Goal: Task Accomplishment & Management: Manage account settings

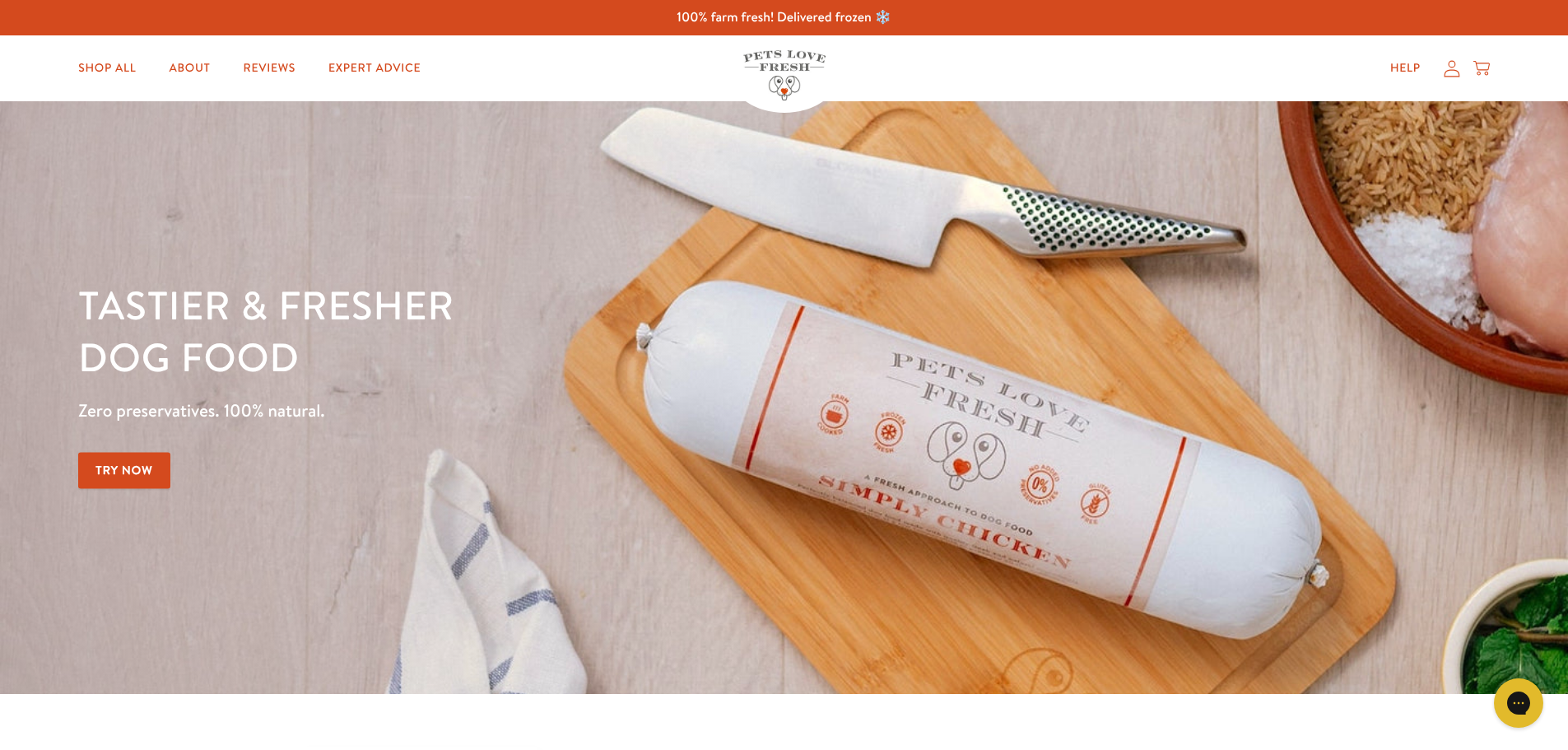
click at [1451, 76] on icon at bounding box center [1452, 69] width 16 height 17
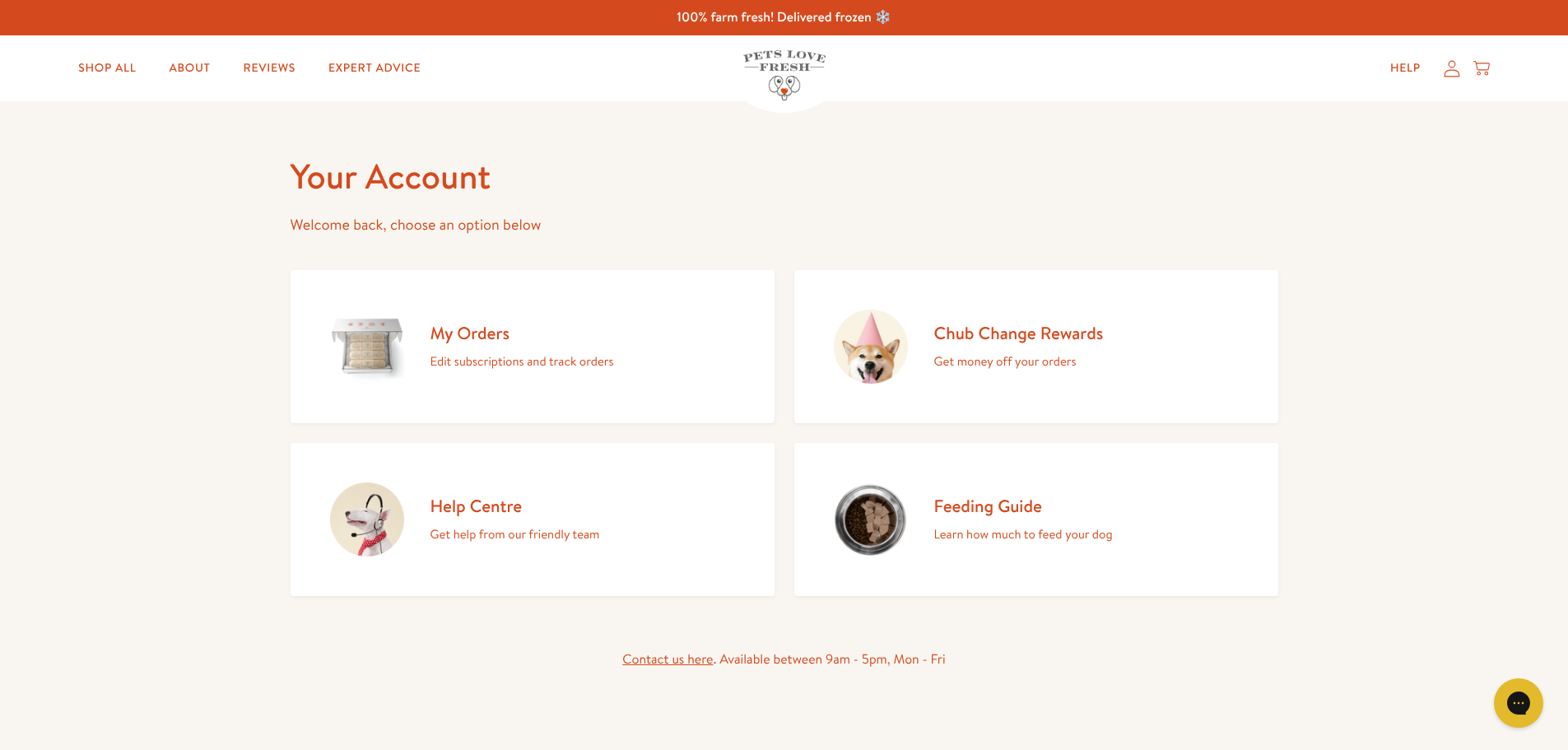
click at [572, 334] on h2 "My Orders" at bounding box center [522, 333] width 183 height 23
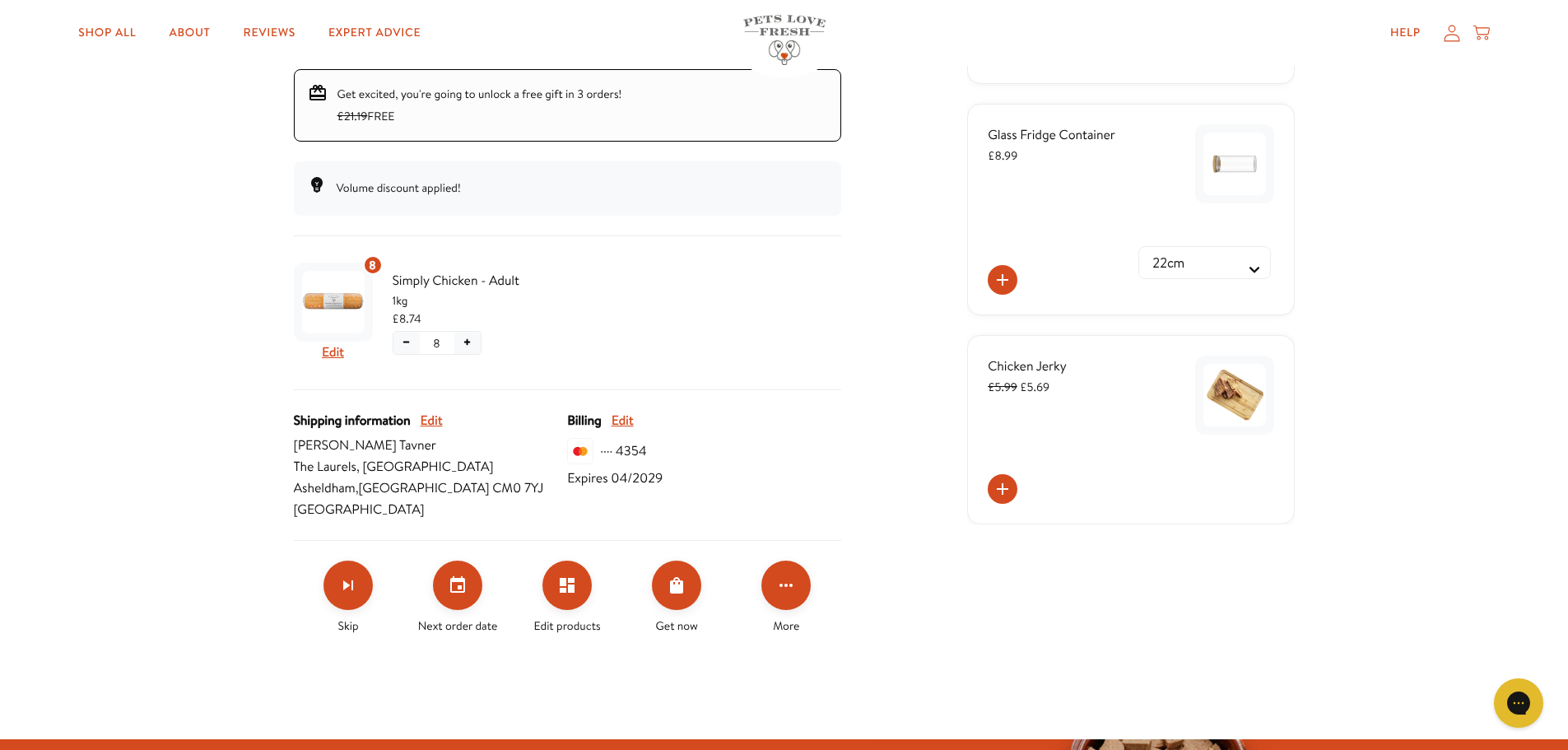
scroll to position [322, 0]
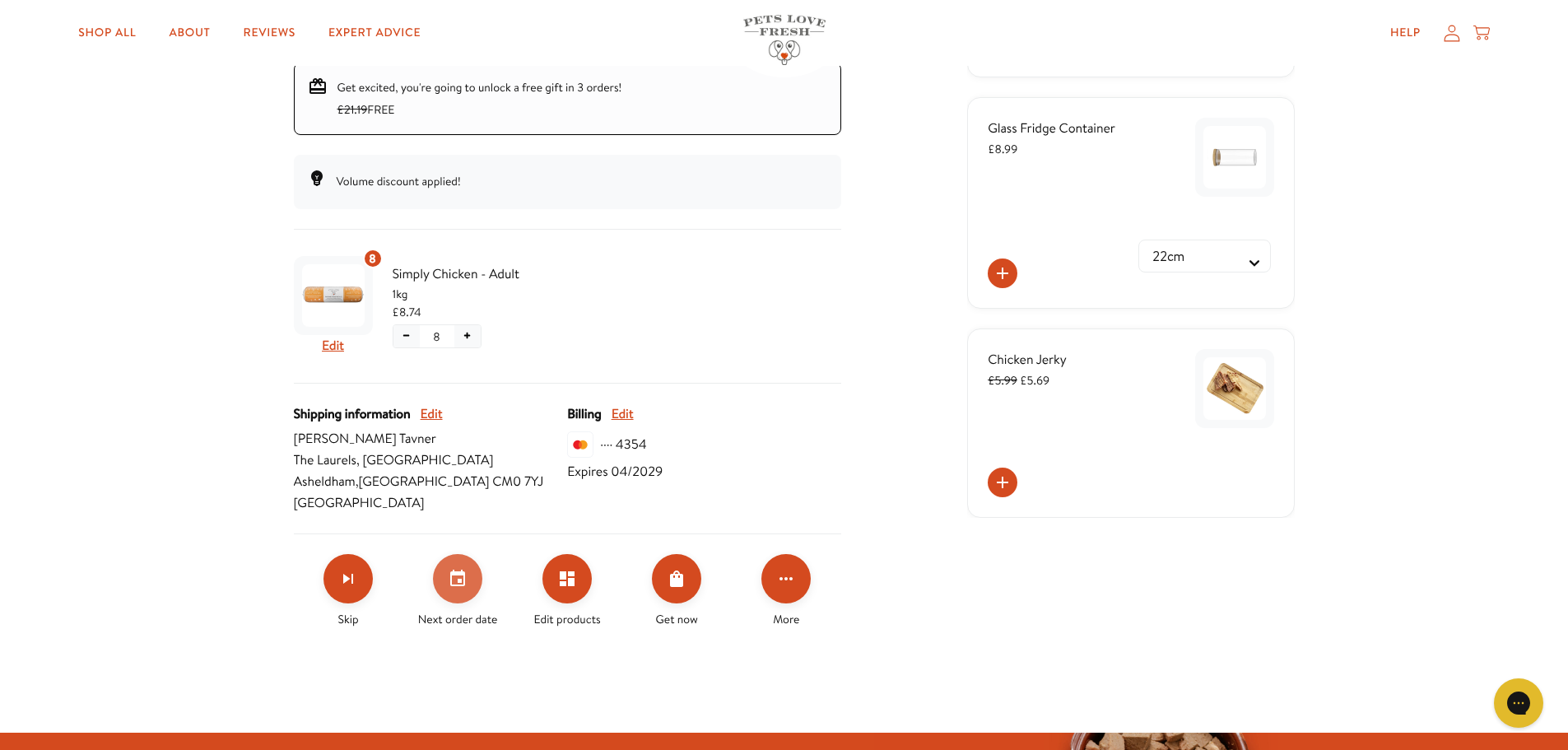
click at [464, 588] on icon "Set your next order date" at bounding box center [458, 579] width 20 height 20
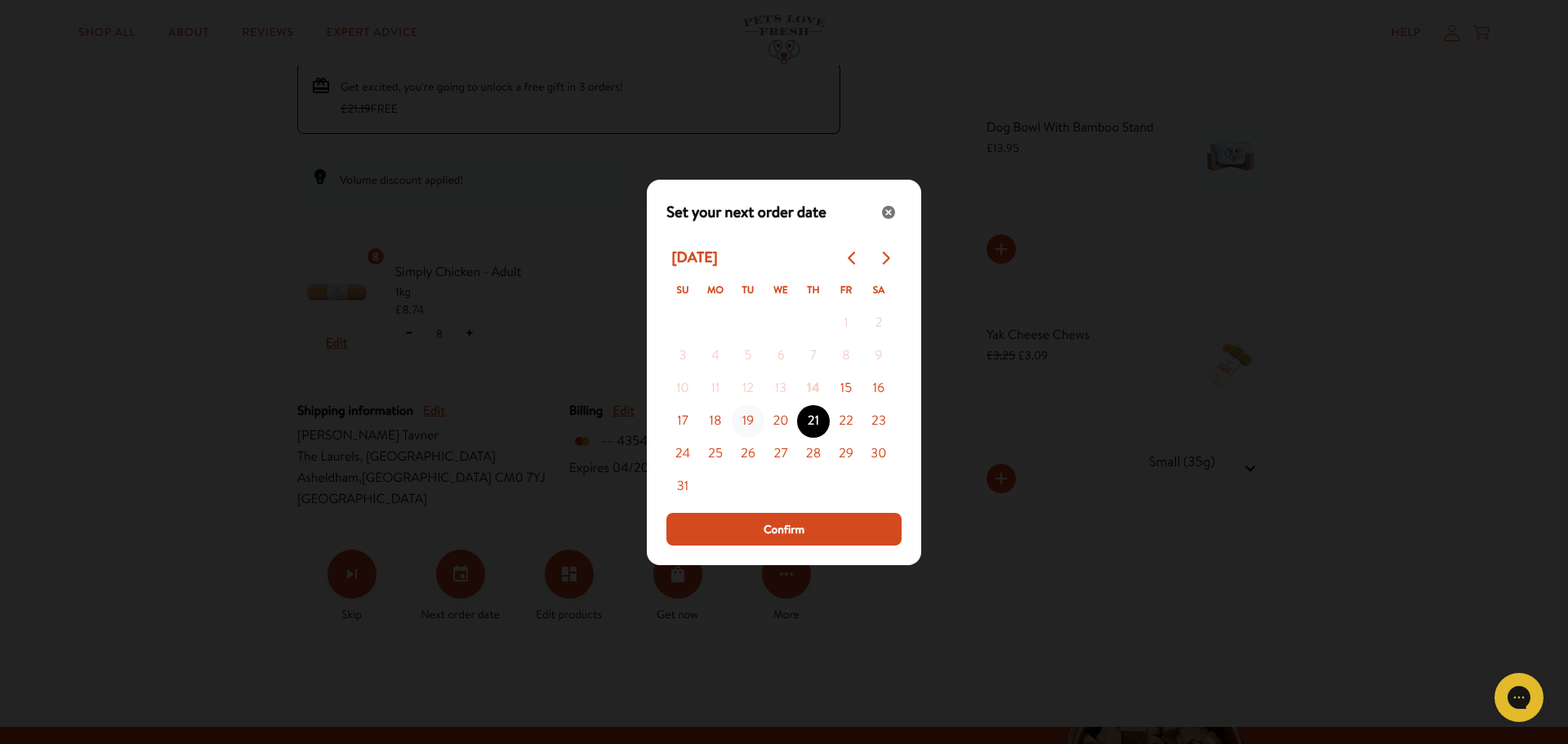
click at [746, 423] on button "19" at bounding box center [748, 421] width 32 height 32
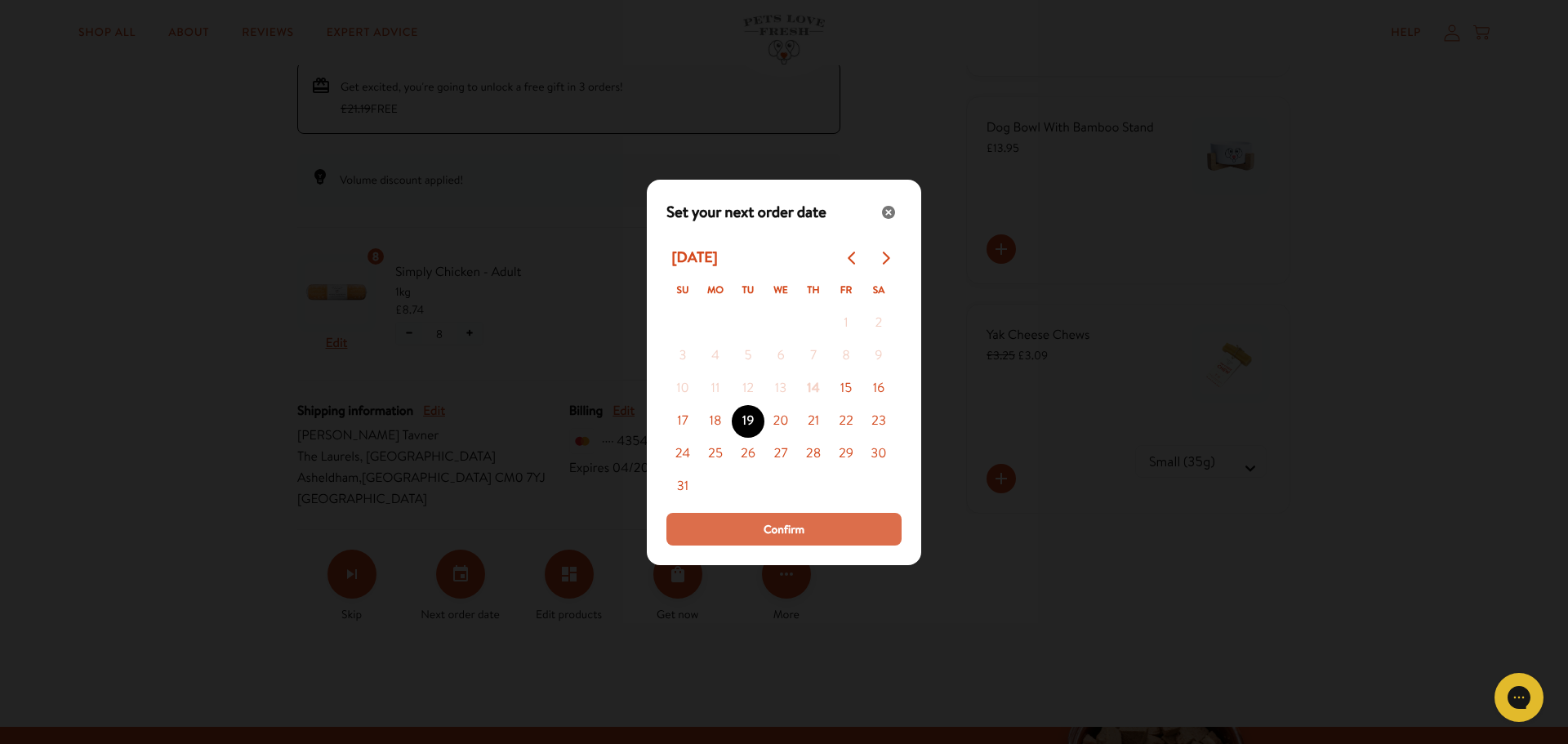
click at [772, 532] on span "Confirm" at bounding box center [784, 530] width 41 height 18
